Goal: Task Accomplishment & Management: Use online tool/utility

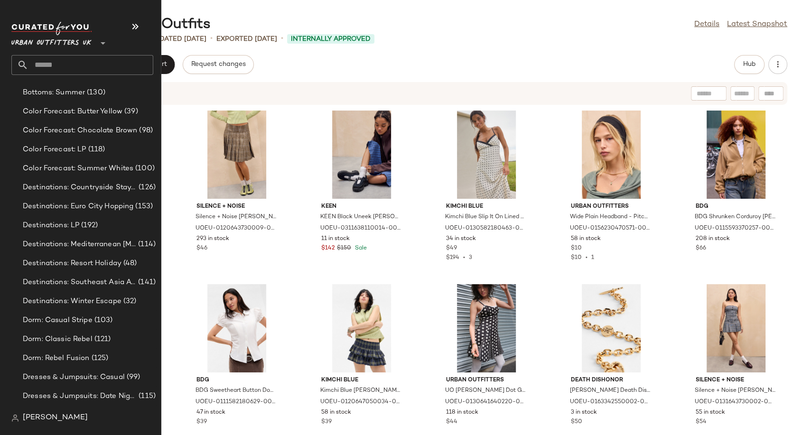
scroll to position [2319, 0]
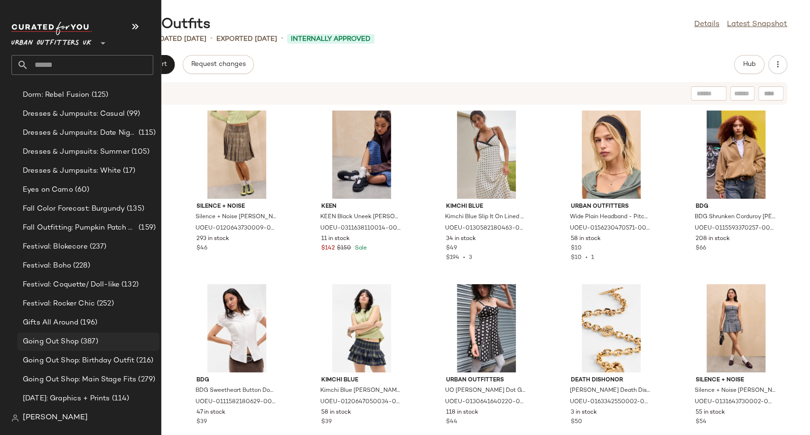
click at [79, 343] on span "(387)" at bounding box center [88, 341] width 19 height 11
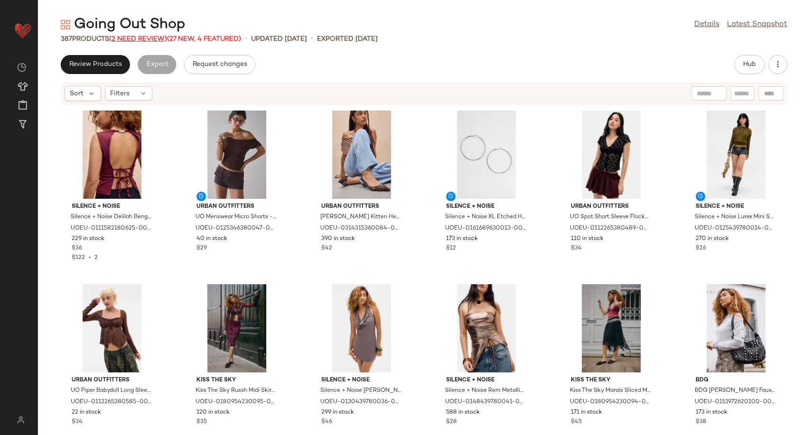
click at [133, 38] on span "(2 Need Review)" at bounding box center [138, 39] width 58 height 7
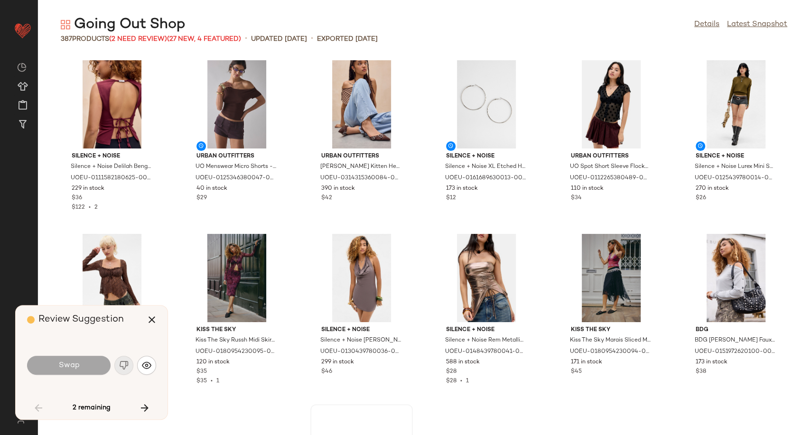
scroll to position [355, 0]
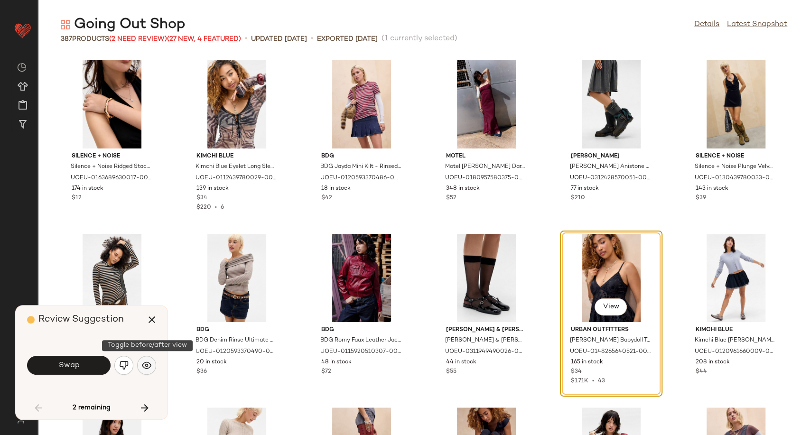
click at [149, 368] on img "button" at bounding box center [146, 365] width 9 height 9
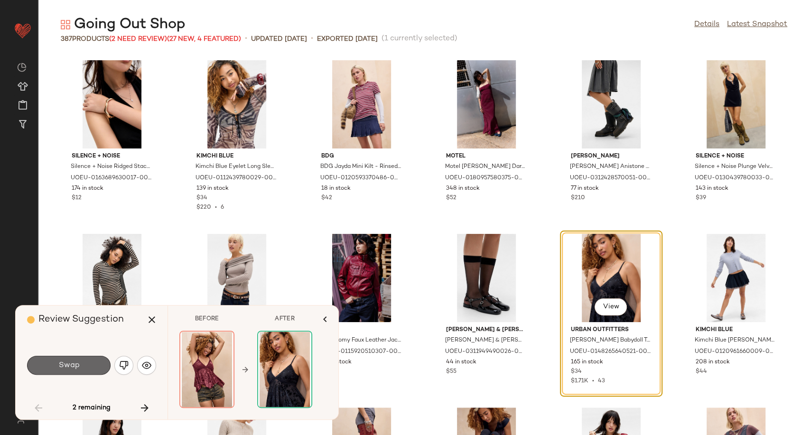
click at [91, 363] on button "Swap" at bounding box center [68, 365] width 83 height 19
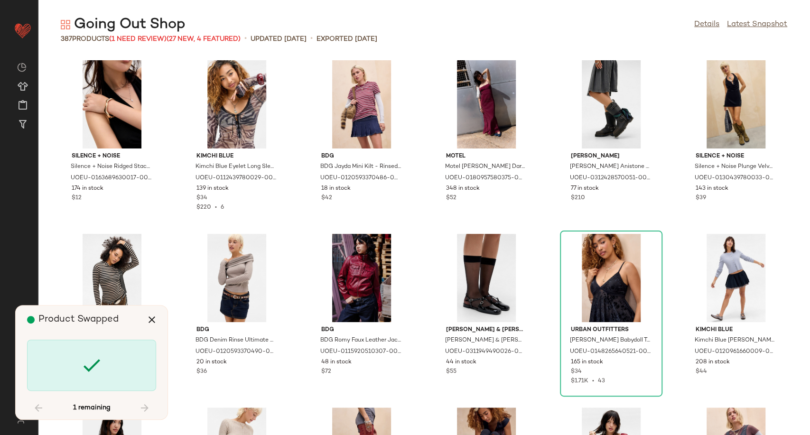
scroll to position [2952, 0]
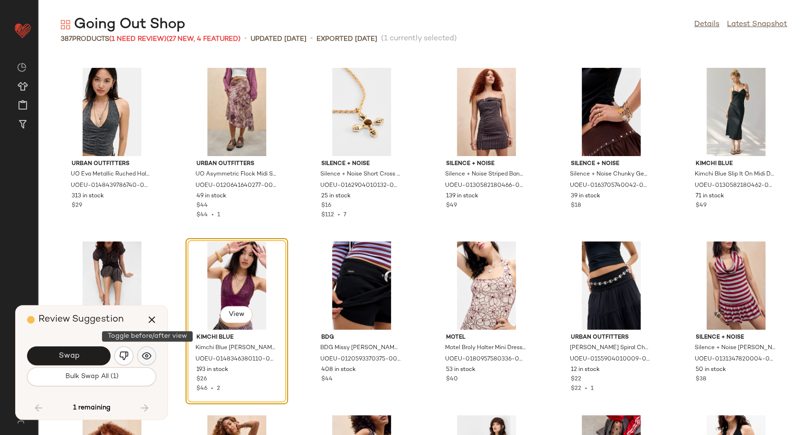
click at [147, 359] on img "button" at bounding box center [146, 355] width 9 height 9
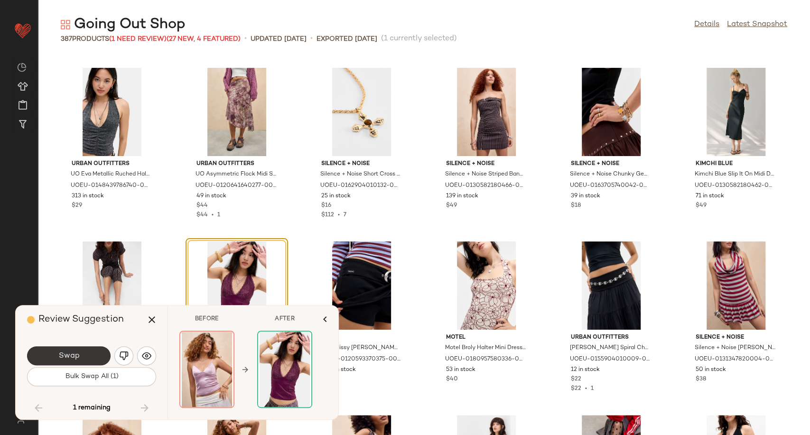
click at [82, 361] on button "Swap" at bounding box center [68, 355] width 83 height 19
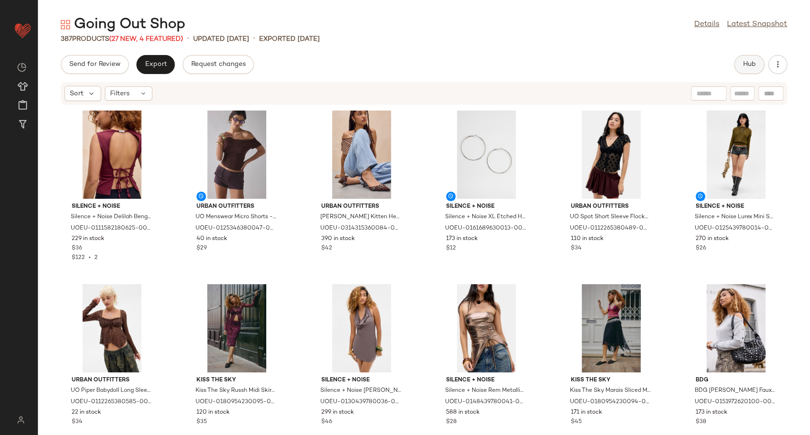
click at [746, 64] on span "Hub" at bounding box center [748, 65] width 13 height 8
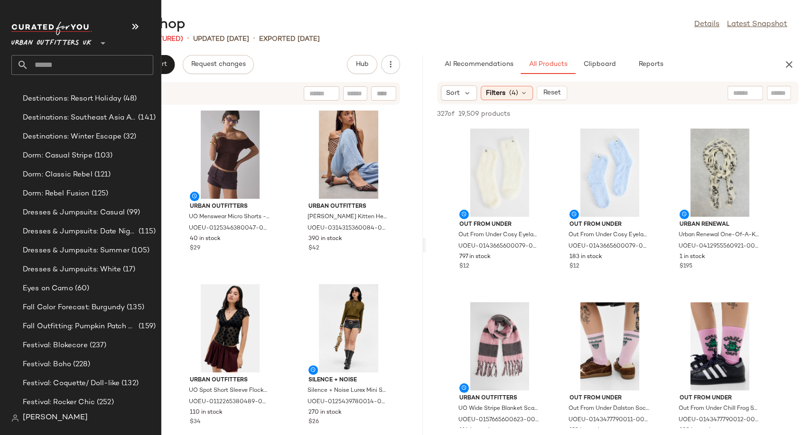
scroll to position [2319, 0]
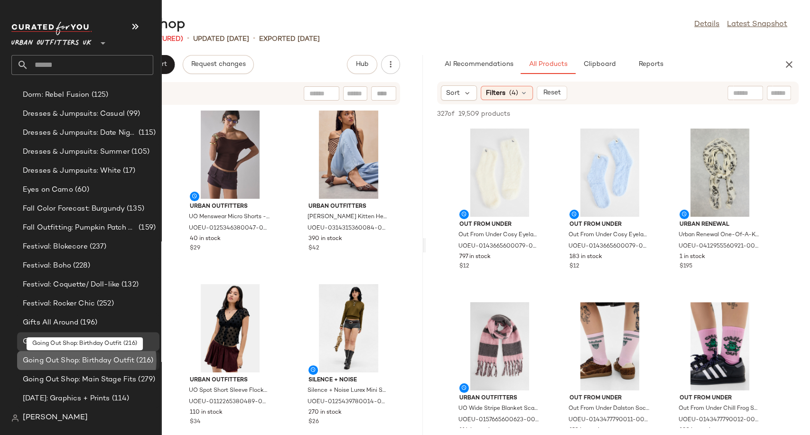
click at [89, 363] on span "Going Out Shop: Birthday Outfit" at bounding box center [78, 360] width 111 height 11
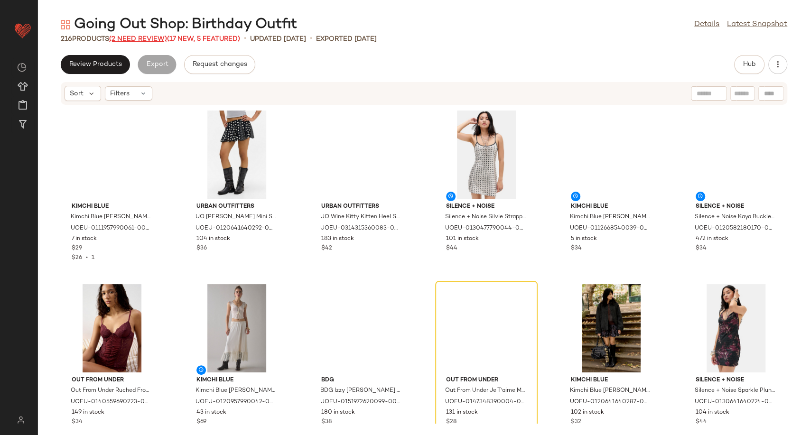
click at [136, 38] on span "(2 Need Review)" at bounding box center [138, 39] width 58 height 7
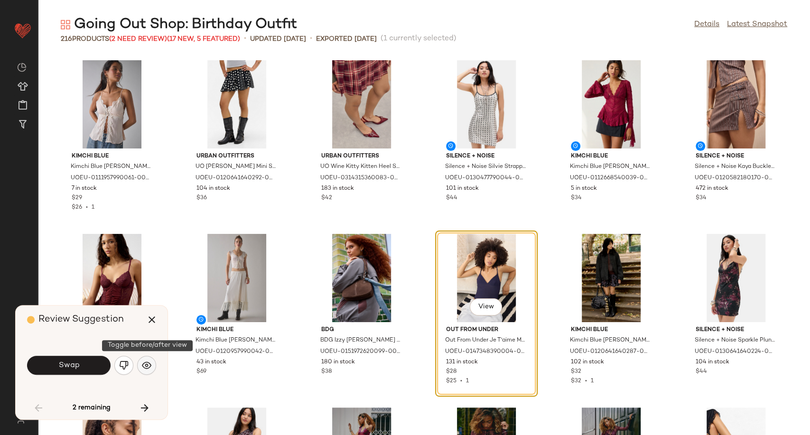
click at [149, 366] on img "button" at bounding box center [146, 365] width 9 height 9
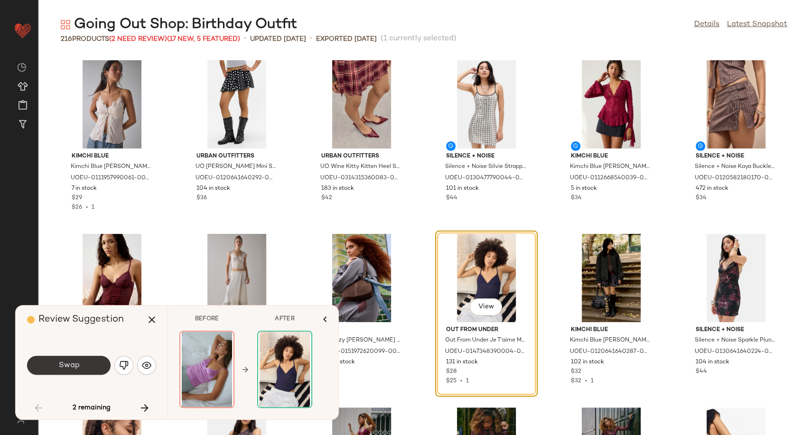
click at [68, 372] on button "Swap" at bounding box center [68, 365] width 83 height 19
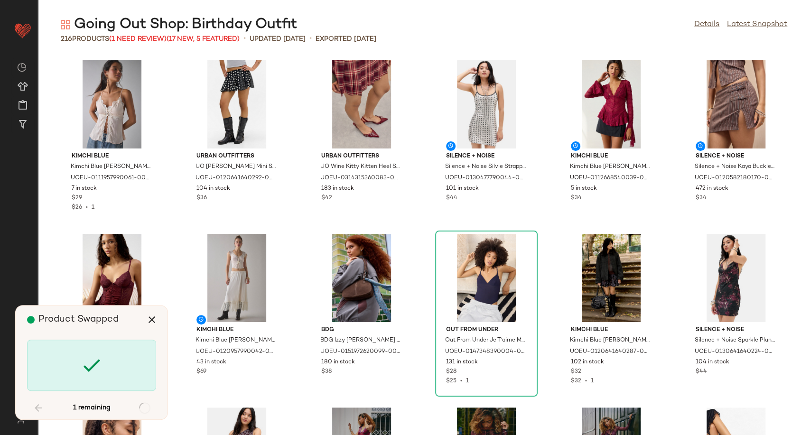
scroll to position [1736, 0]
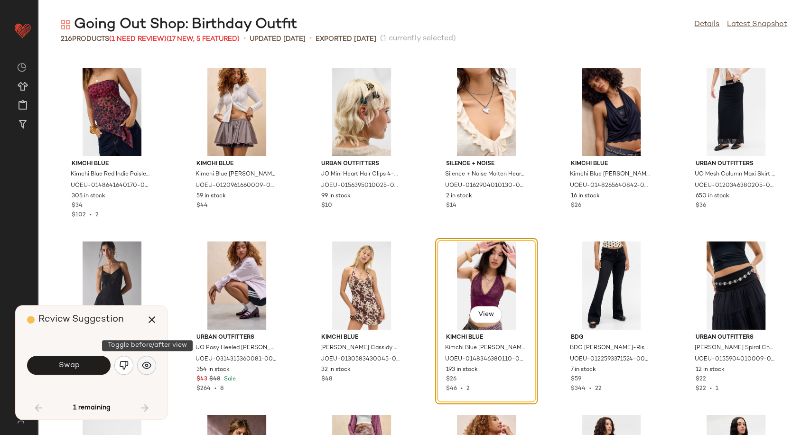
click at [145, 365] on img "button" at bounding box center [146, 365] width 9 height 9
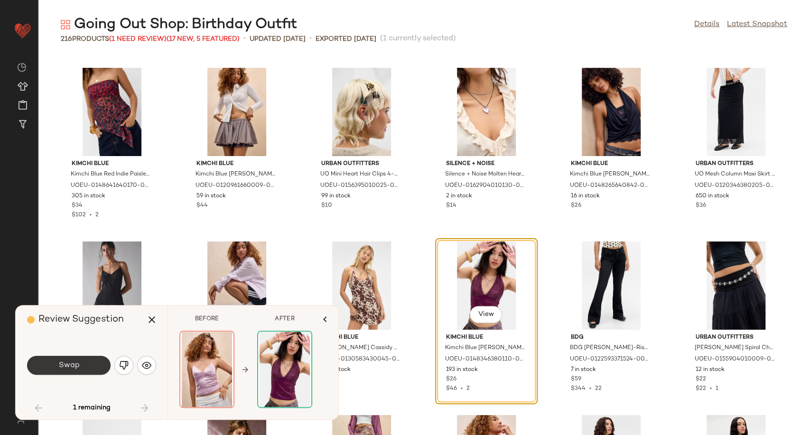
click at [94, 372] on button "Swap" at bounding box center [68, 365] width 83 height 19
